Goal: Find specific page/section: Find specific page/section

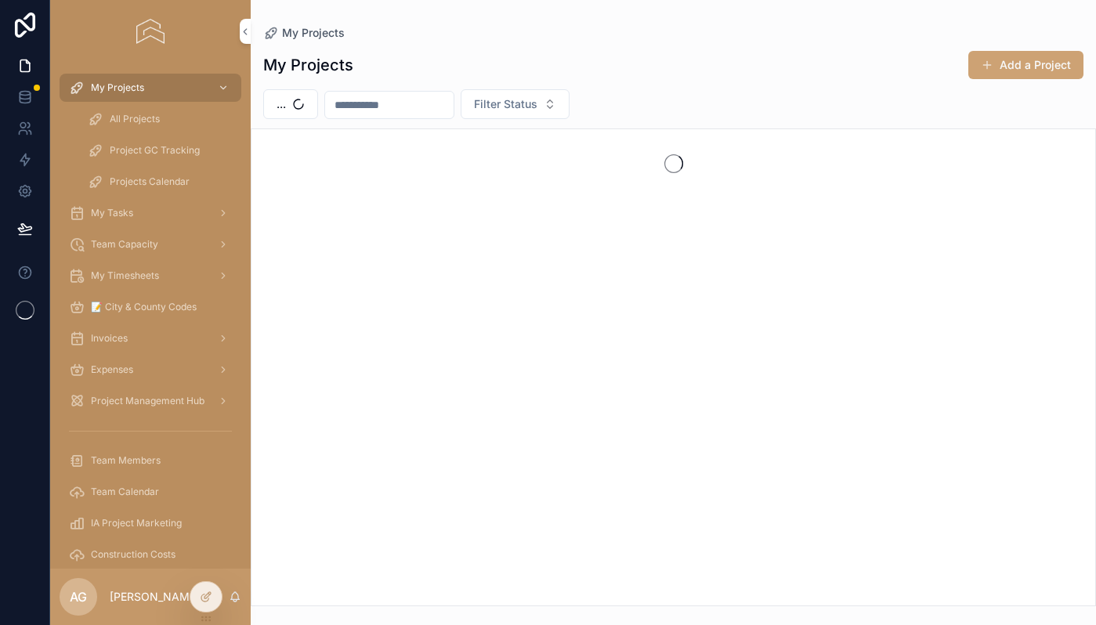
click at [117, 118] on span "All Projects" at bounding box center [135, 119] width 50 height 13
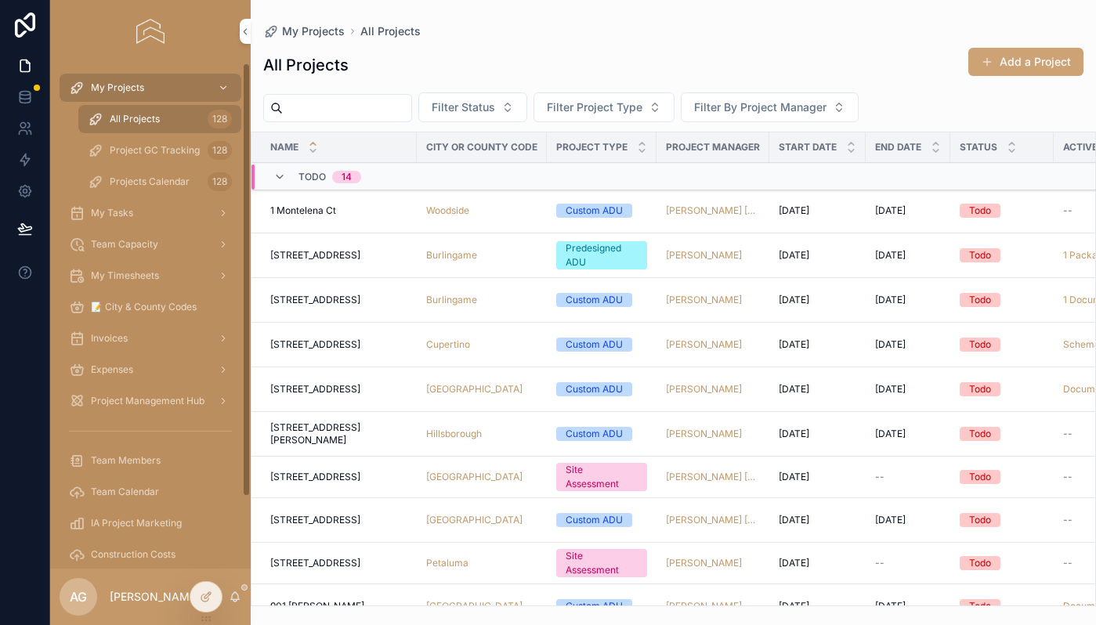
click at [319, 110] on input "scrollable content" at bounding box center [347, 108] width 128 height 22
type input "*******"
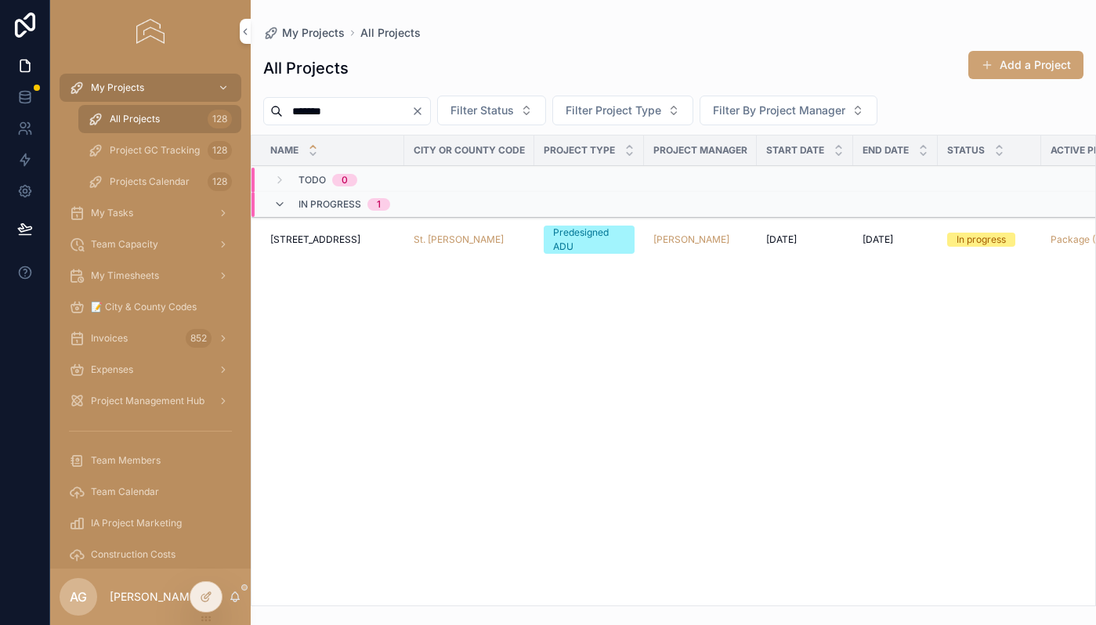
click at [516, 235] on div "St. [PERSON_NAME]" at bounding box center [468, 239] width 111 height 13
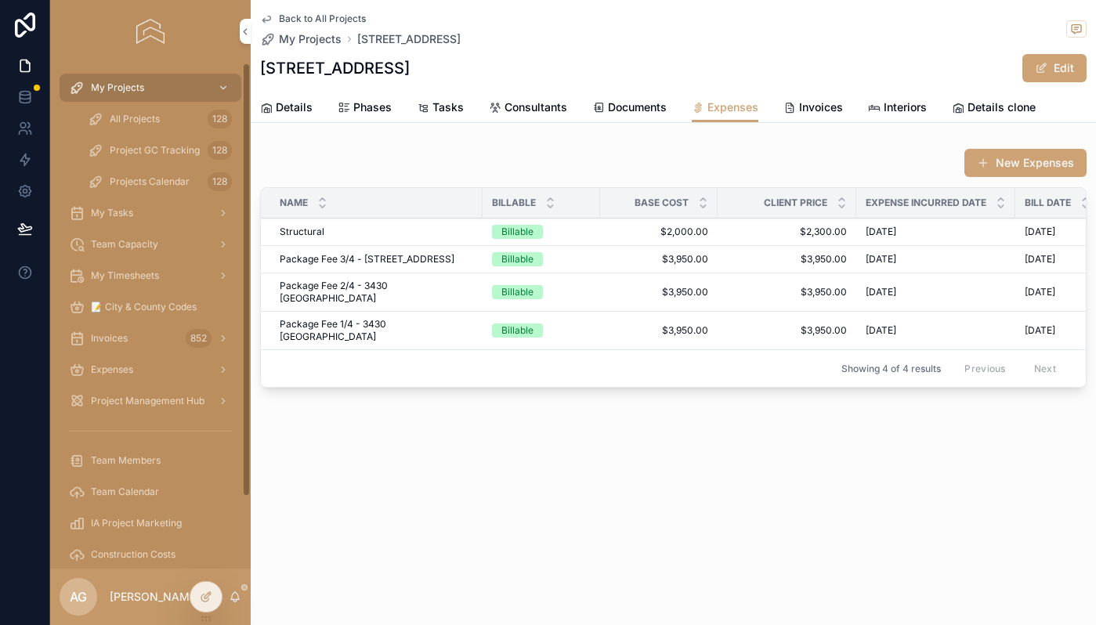
click at [171, 116] on div "All Projects 128" at bounding box center [160, 119] width 144 height 25
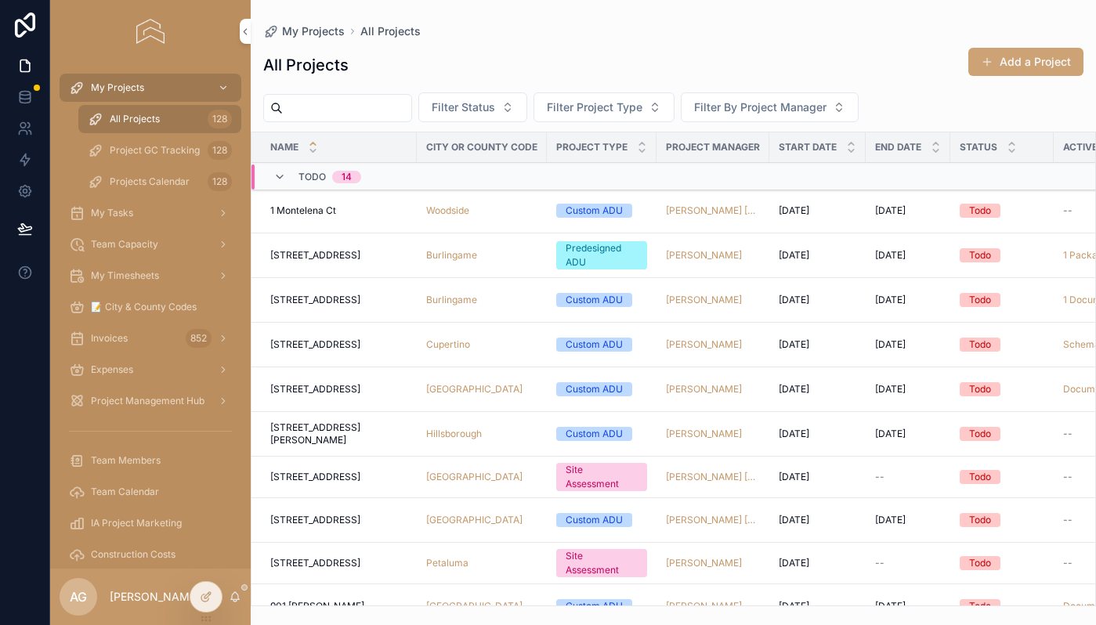
click at [334, 120] on div "scrollable content" at bounding box center [337, 108] width 149 height 28
click at [338, 116] on input "scrollable content" at bounding box center [347, 108] width 128 height 22
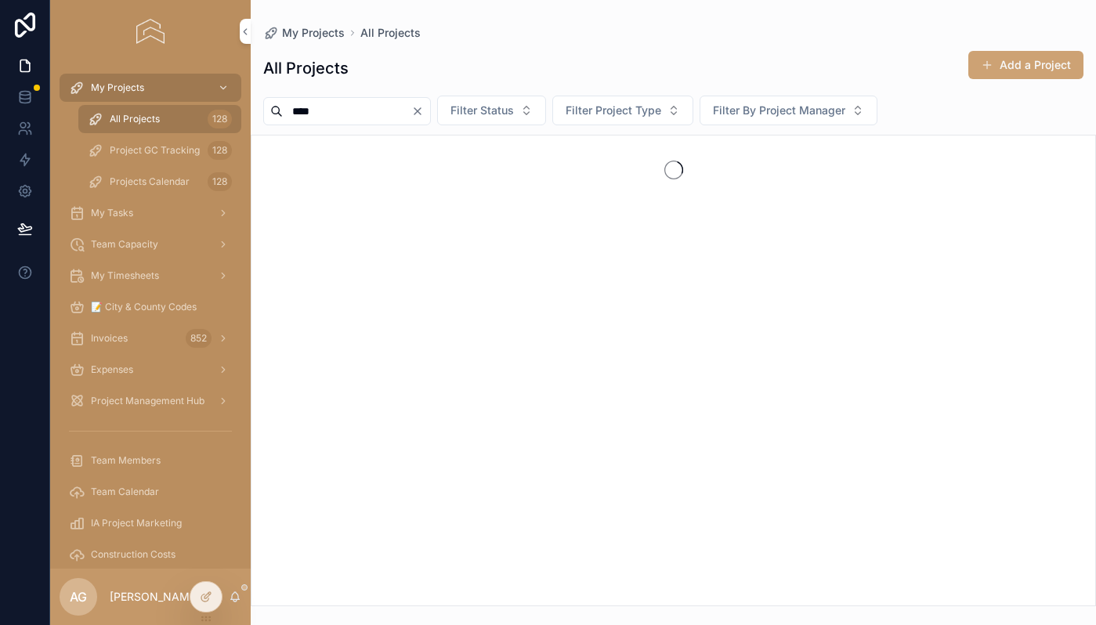
type input "****"
click at [405, 144] on div "scrollable content" at bounding box center [672, 169] width 843 height 69
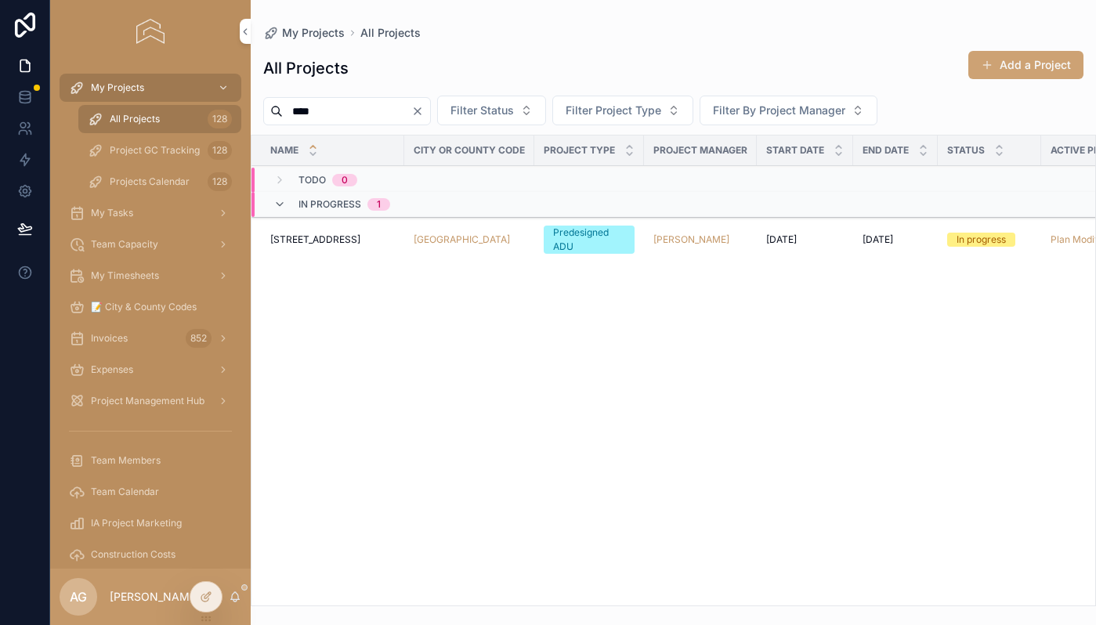
click at [511, 251] on td "[GEOGRAPHIC_DATA]" at bounding box center [469, 240] width 130 height 45
click at [511, 240] on div "[GEOGRAPHIC_DATA]" at bounding box center [468, 239] width 111 height 13
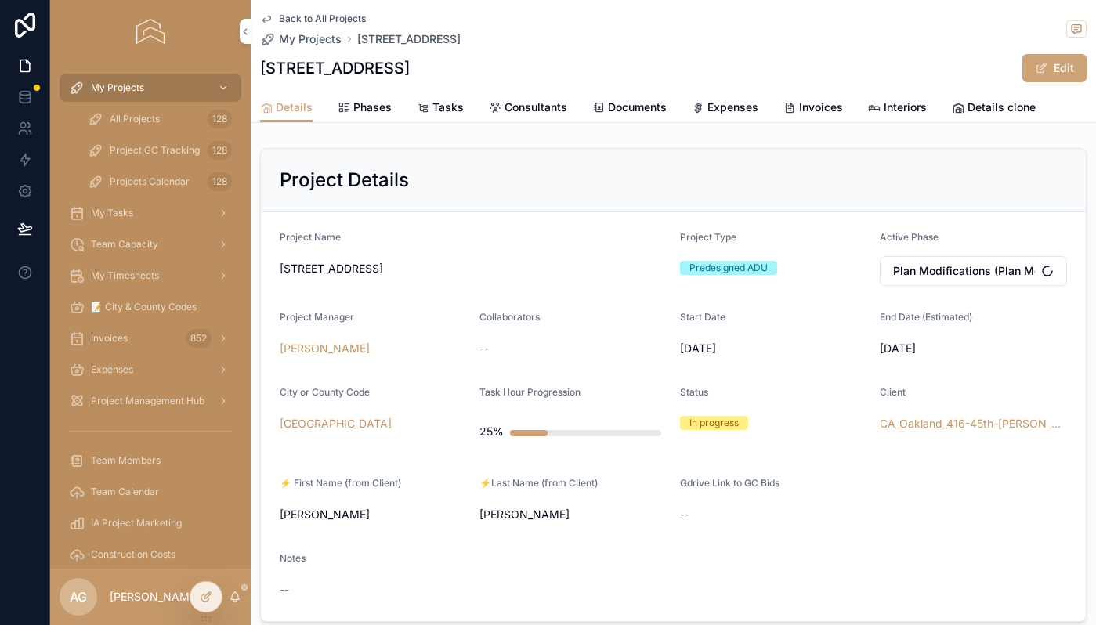
click at [742, 117] on link "Expenses" at bounding box center [725, 108] width 67 height 31
